Goal: Find specific page/section: Find specific page/section

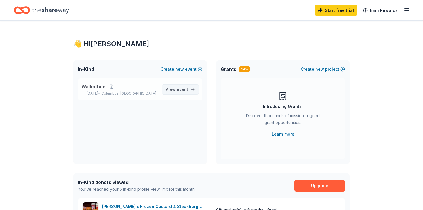
click at [178, 91] on span "event" at bounding box center [183, 89] width 12 height 5
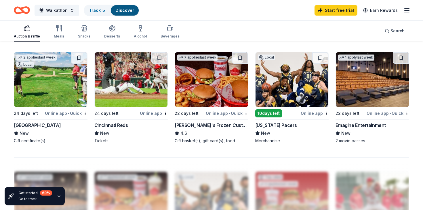
scroll to position [387, 0]
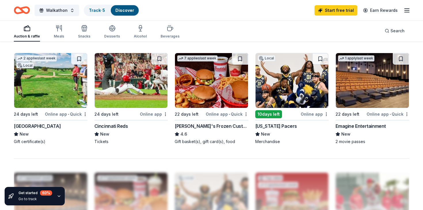
click at [300, 87] on img at bounding box center [292, 80] width 73 height 55
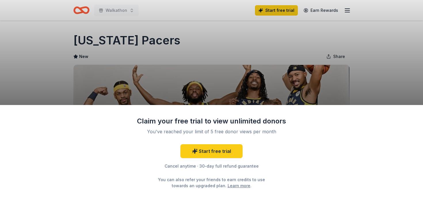
click at [328, 65] on div "Claim your free trial to view unlimited donors You've reached your limit of 5 f…" at bounding box center [211, 105] width 423 height 210
